Goal: Task Accomplishment & Management: Manage account settings

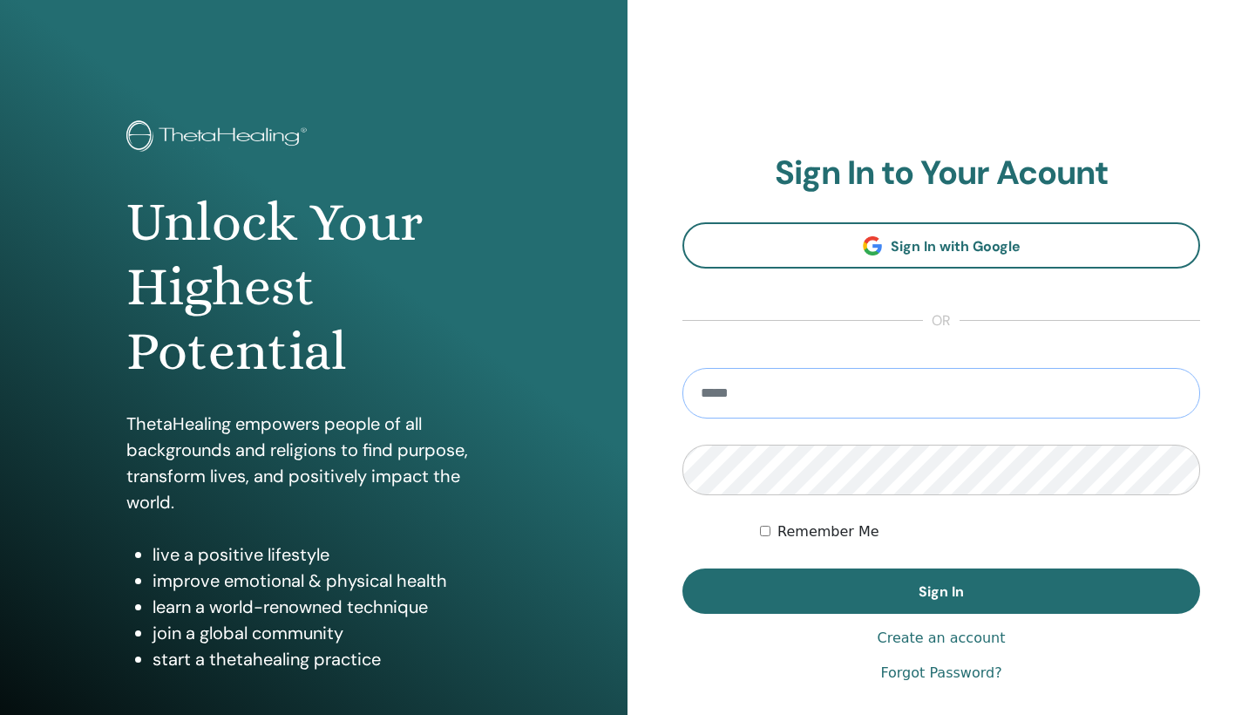
type input "**********"
click at [942, 591] on button "Sign In" at bounding box center [942, 590] width 518 height 45
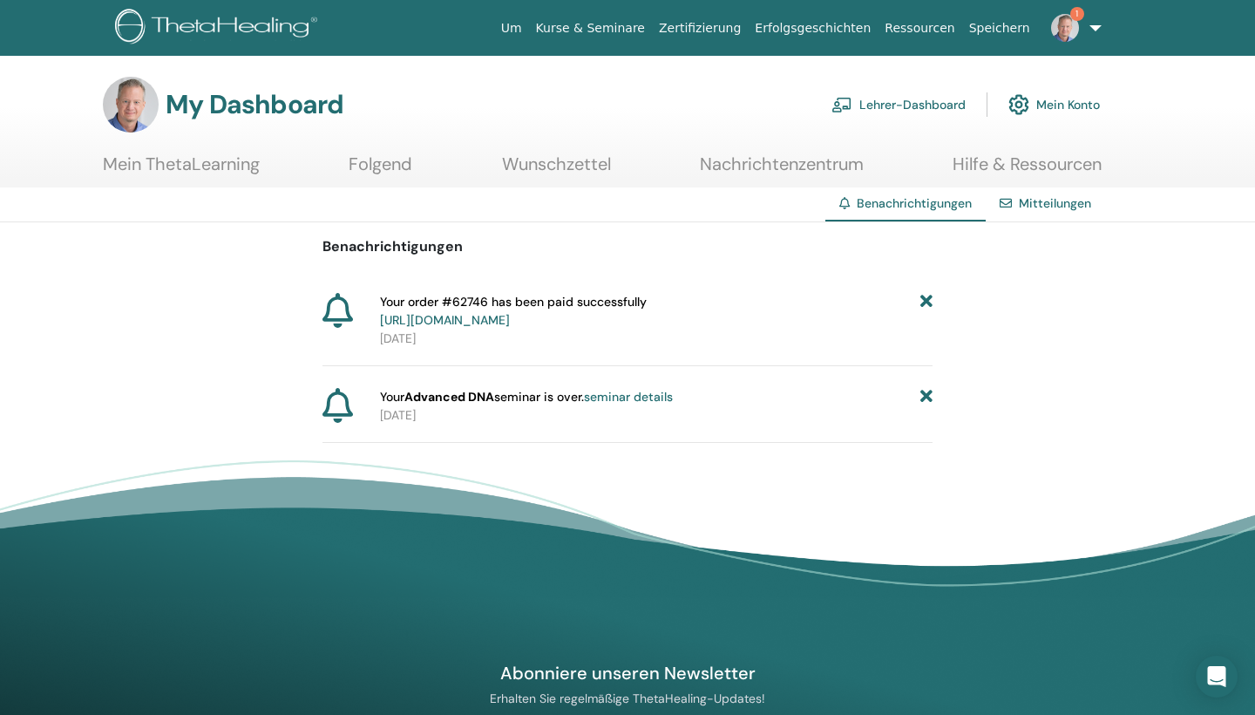
click at [933, 103] on link "Lehrer-Dashboard" at bounding box center [899, 104] width 134 height 38
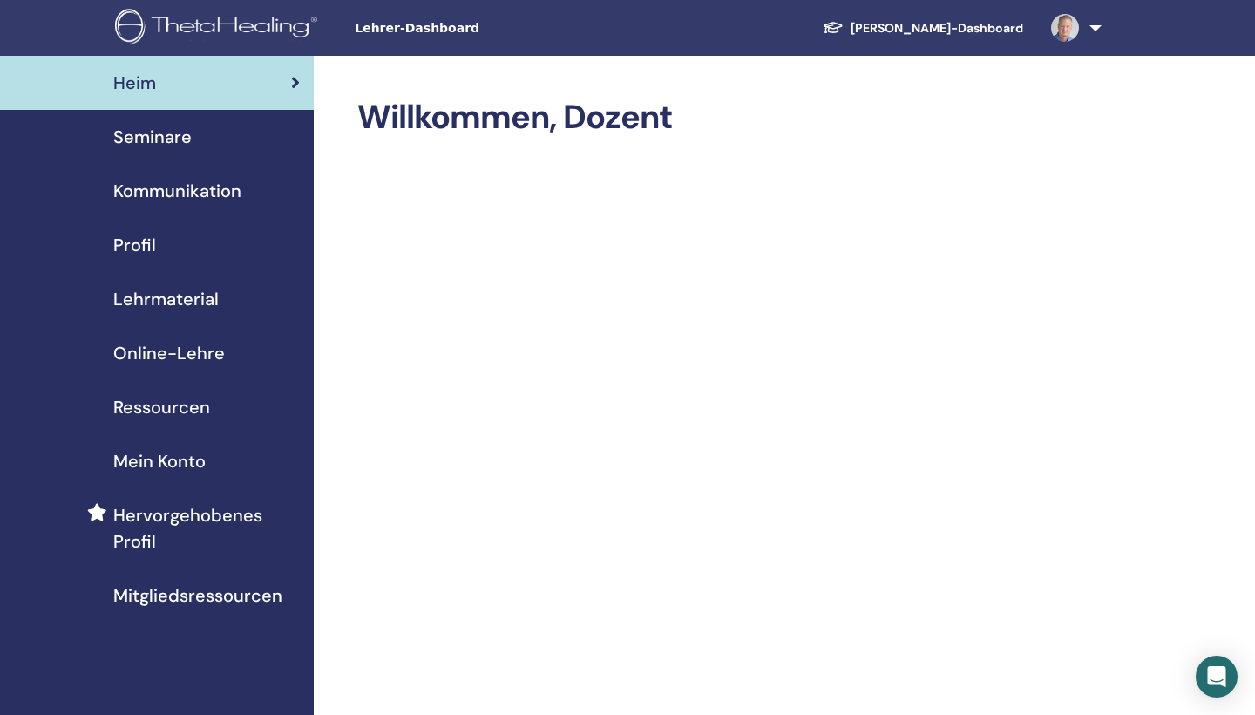
click at [152, 136] on span "Seminare" at bounding box center [152, 137] width 78 height 26
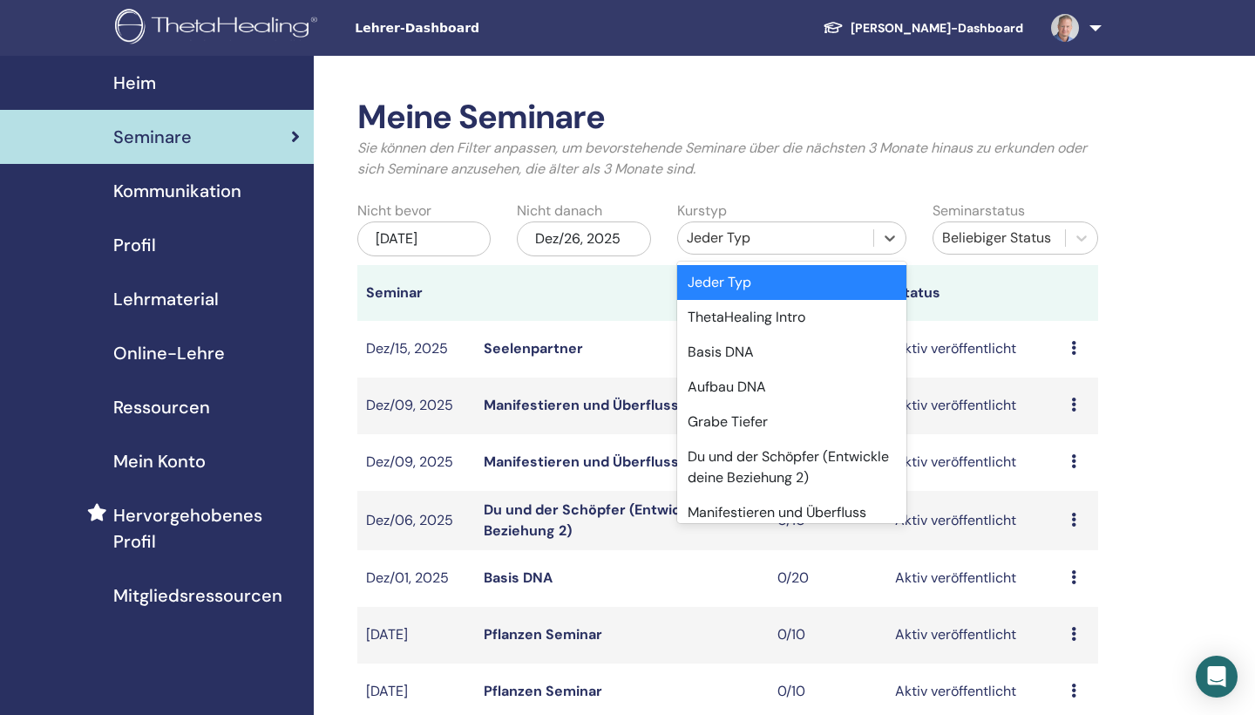
click at [787, 238] on div "Jeder Typ" at bounding box center [776, 238] width 178 height 21
click at [749, 351] on div "Basis DNA" at bounding box center [791, 352] width 229 height 35
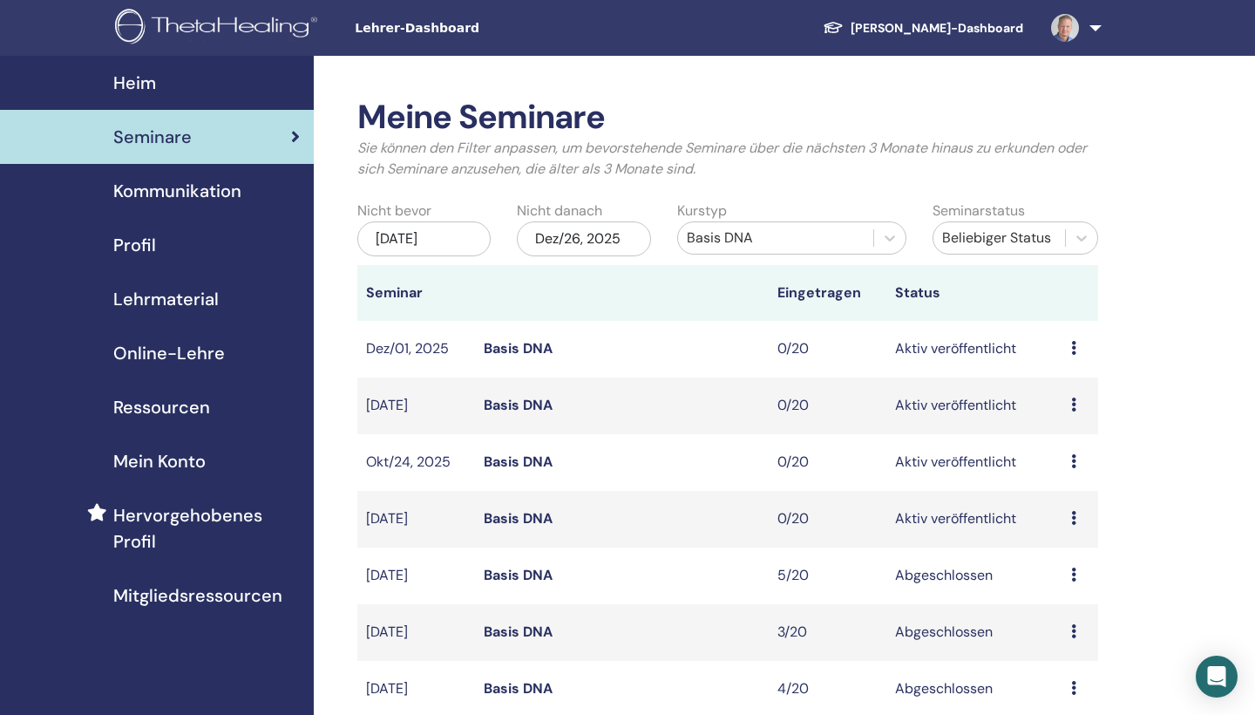
click at [1064, 17] on img at bounding box center [1065, 28] width 28 height 28
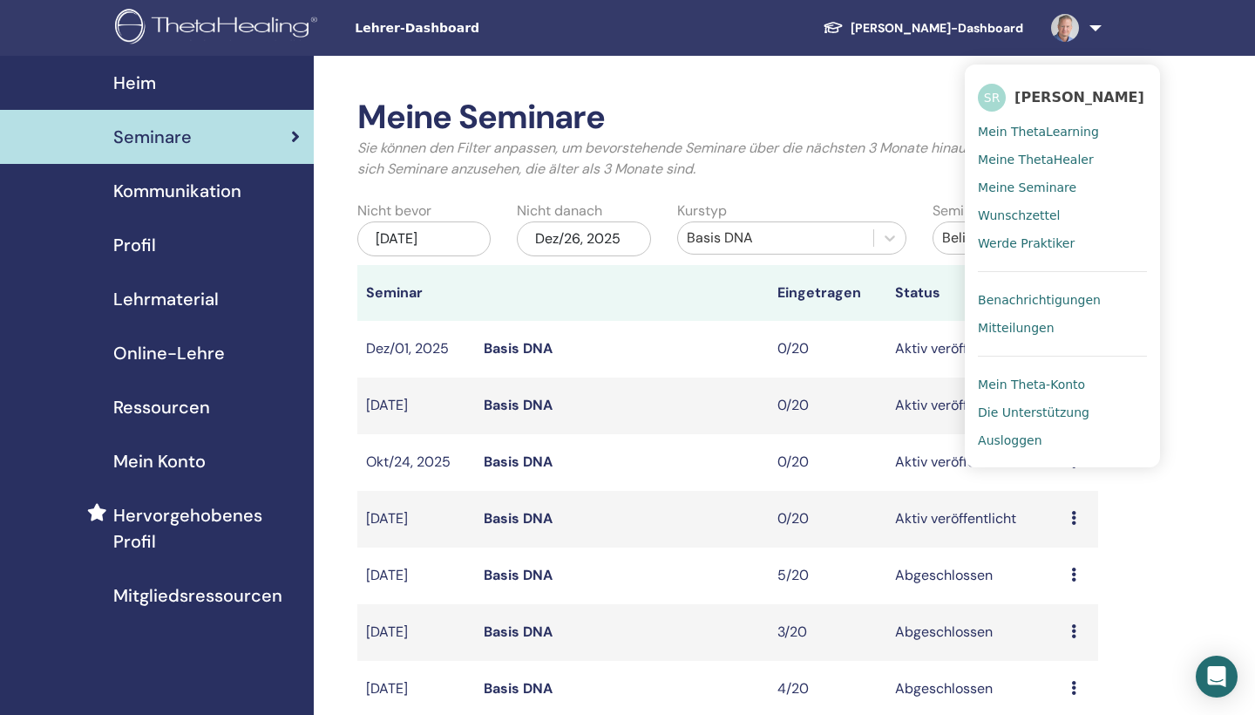
click at [1013, 436] on span "Ausloggen" at bounding box center [1010, 440] width 64 height 16
